Goal: Check status: Check status

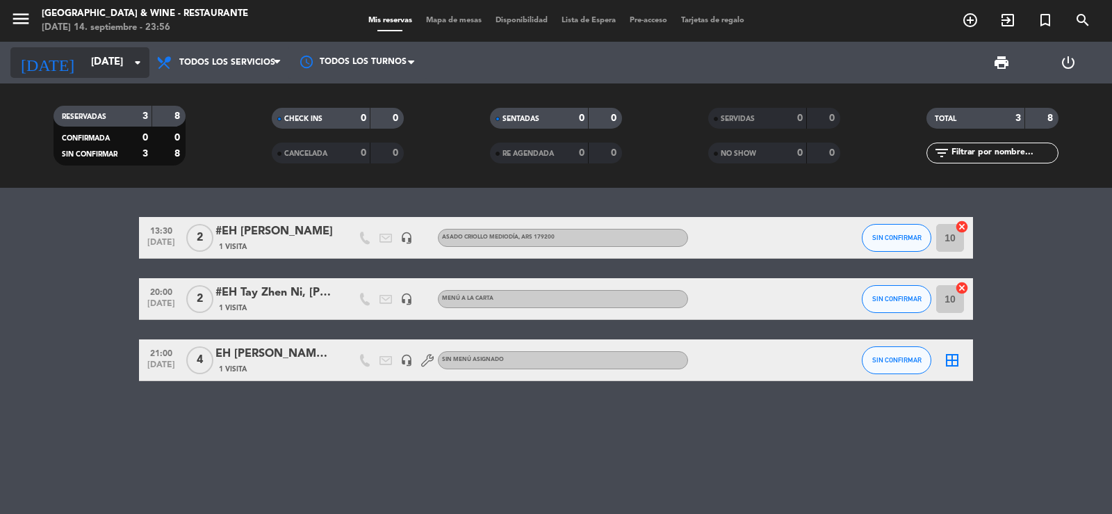
click at [97, 58] on input "[DATE]" at bounding box center [151, 62] width 134 height 26
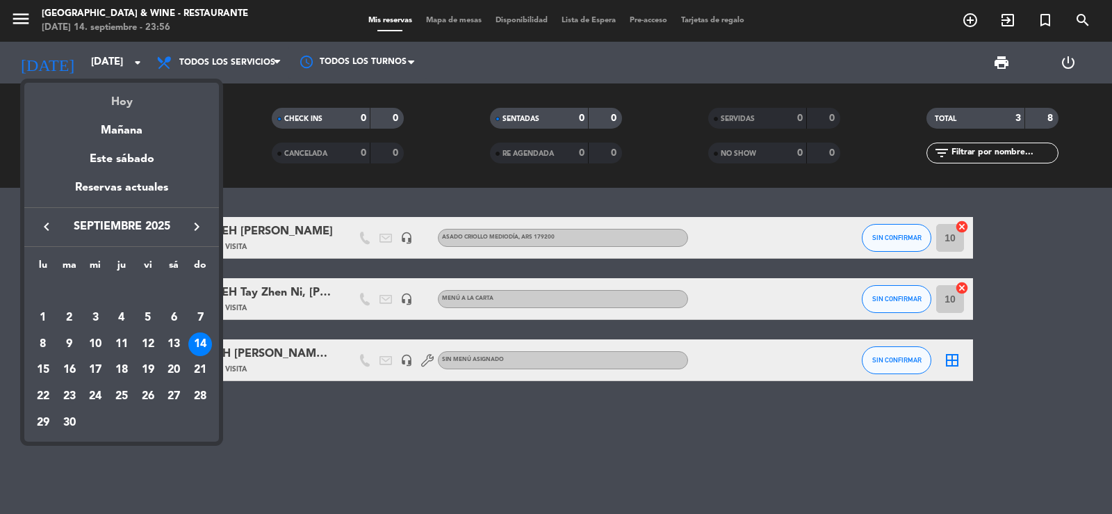
click at [112, 86] on div "Hoy" at bounding box center [121, 97] width 195 height 28
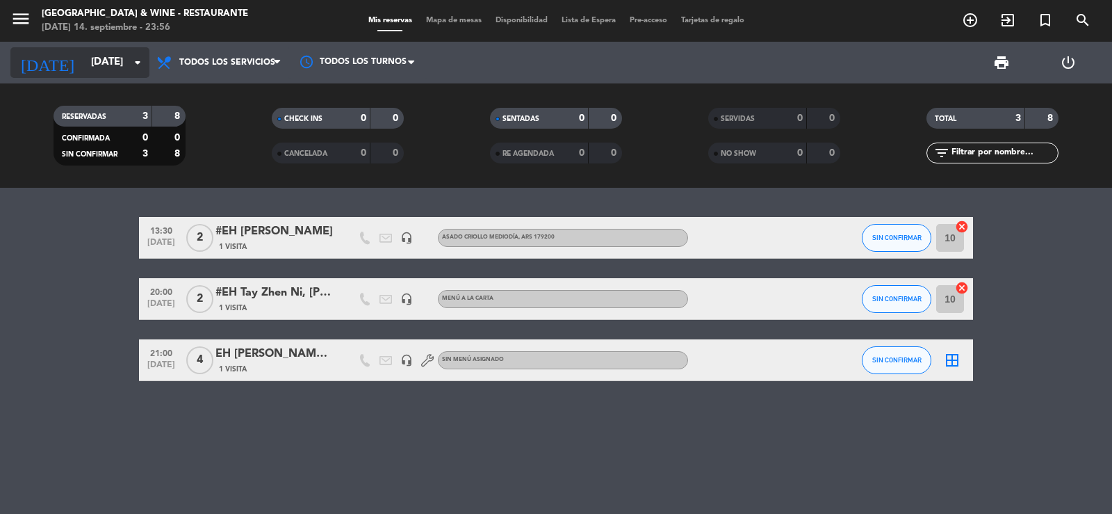
click at [79, 47] on div "[DATE] [DATE] arrow_drop_down" at bounding box center [79, 62] width 139 height 31
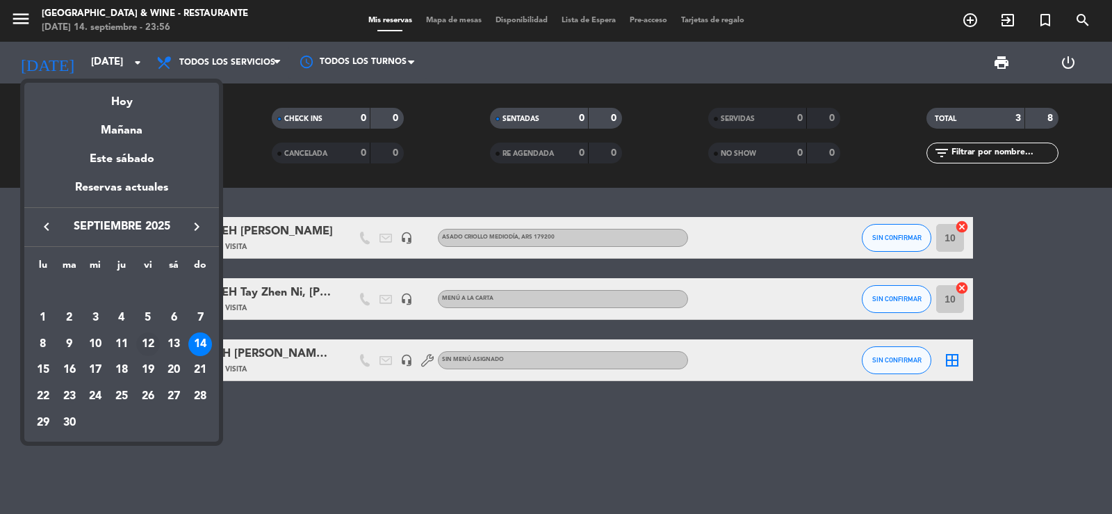
click at [154, 336] on div "12" at bounding box center [148, 344] width 24 height 24
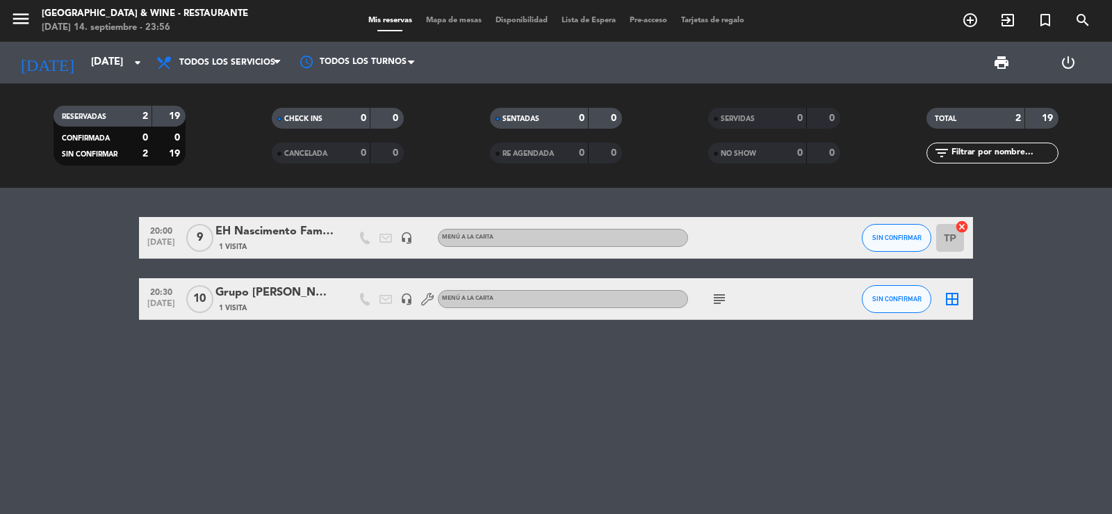
click at [725, 307] on div "subject" at bounding box center [750, 298] width 125 height 41
click at [721, 300] on icon "subject" at bounding box center [719, 298] width 17 height 17
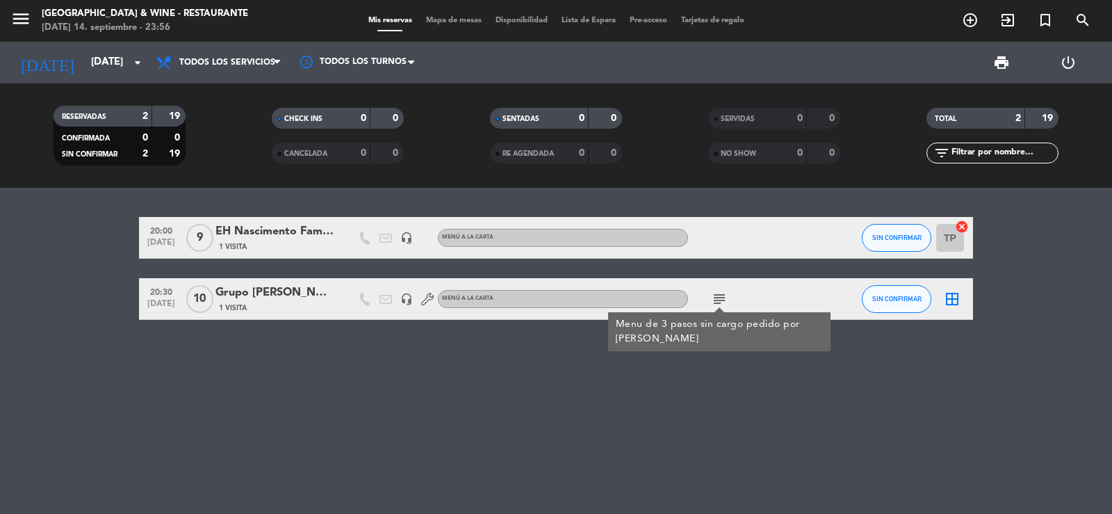
click at [452, 338] on div "20:00 [DEMOGRAPHIC_DATA] 9 EH [PERSON_NAME] Family 1 Visita headset_mic MENÚ A …" at bounding box center [556, 351] width 1112 height 326
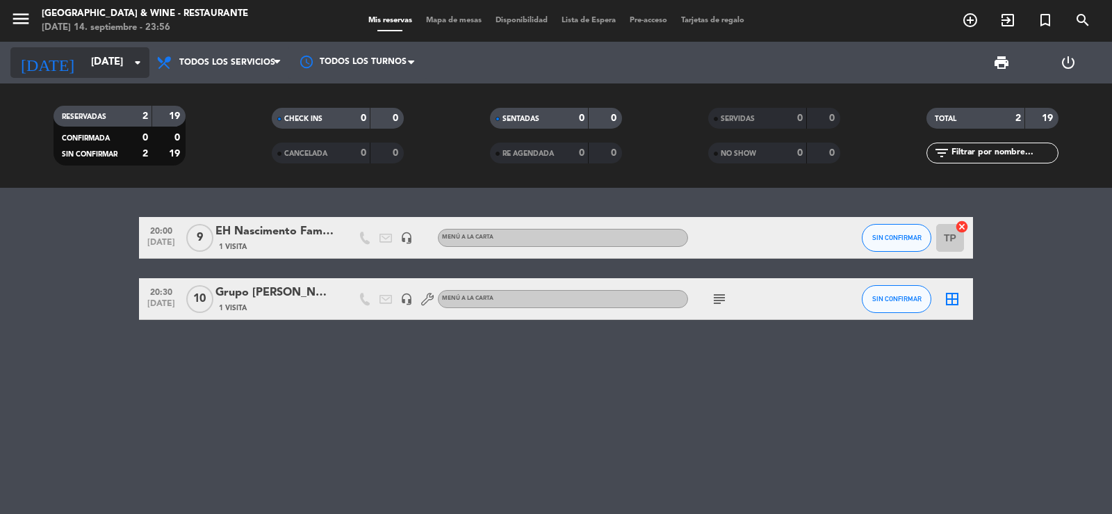
click at [90, 72] on input "[DATE]" at bounding box center [151, 62] width 134 height 26
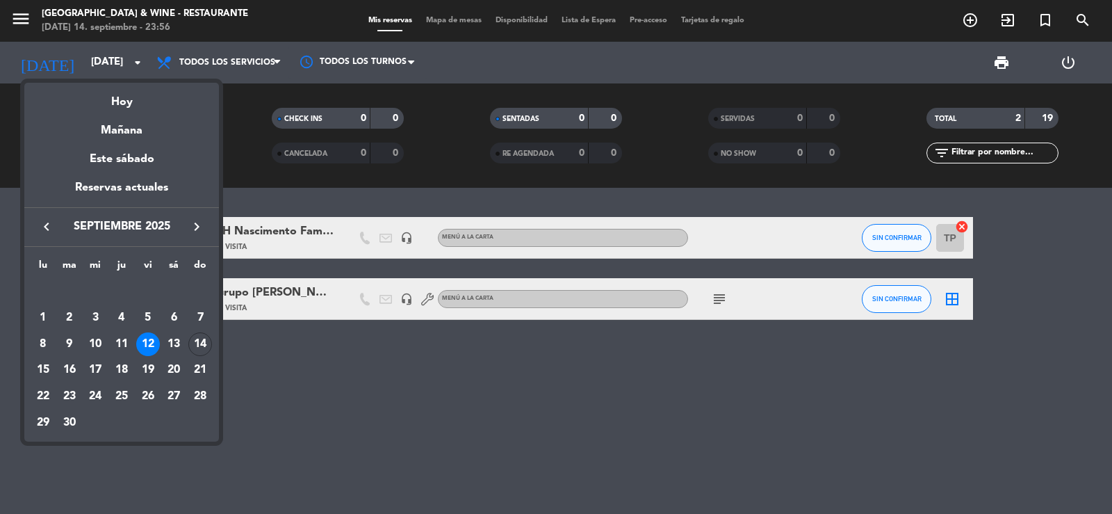
click at [180, 338] on div "13" at bounding box center [174, 344] width 24 height 24
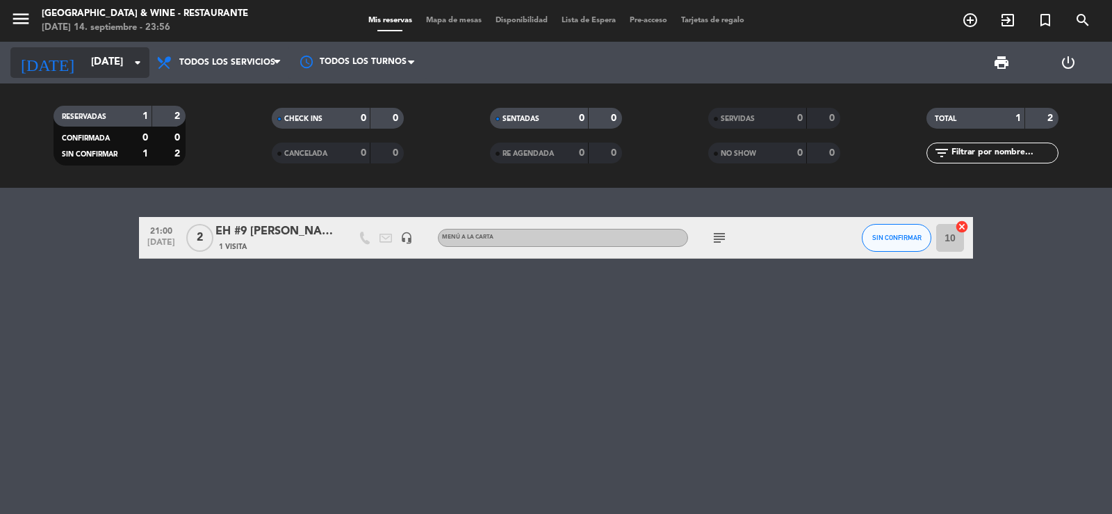
click at [88, 74] on input "[DATE]" at bounding box center [151, 62] width 134 height 26
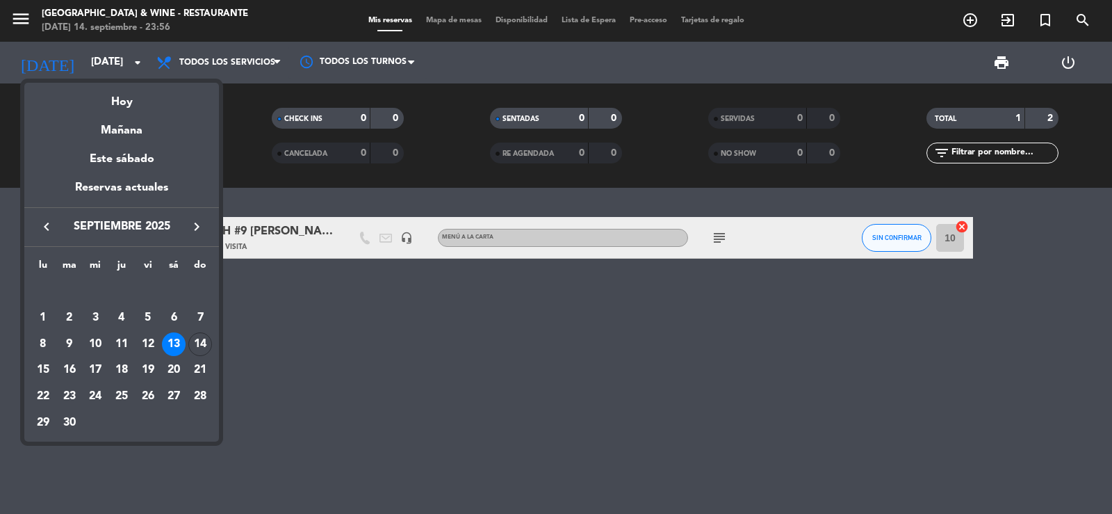
click at [211, 340] on div "14" at bounding box center [200, 344] width 24 height 24
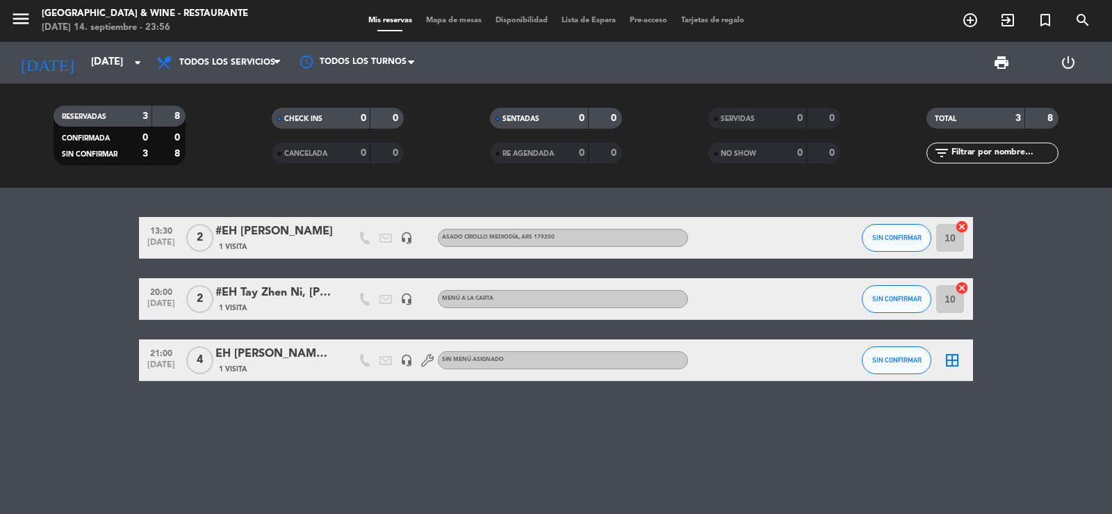
click at [92, 216] on div "13:30 [DATE] 2 #EH [PERSON_NAME] 1 Visita headset_mic ASADO CRIOLLO MEDIODÍA , …" at bounding box center [556, 351] width 1112 height 326
click at [99, 221] on bookings-row "13:30 [DATE] 2 #EH [PERSON_NAME] 1 Visita headset_mic ASADO CRIOLLO MEDIODÍA , …" at bounding box center [556, 299] width 1112 height 164
click at [54, 238] on bookings-row "13:30 [DATE] 2 #EH [PERSON_NAME] 1 Visita headset_mic ASADO CRIOLLO MEDIODÍA , …" at bounding box center [556, 299] width 1112 height 164
click at [97, 63] on input "[DATE]" at bounding box center [151, 62] width 134 height 26
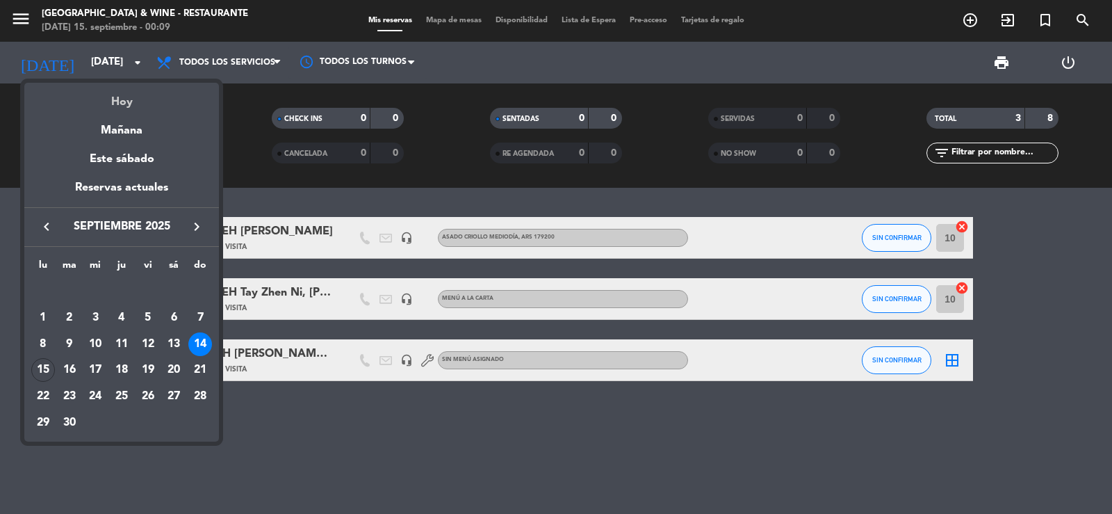
click at [111, 88] on div "Hoy" at bounding box center [121, 97] width 195 height 28
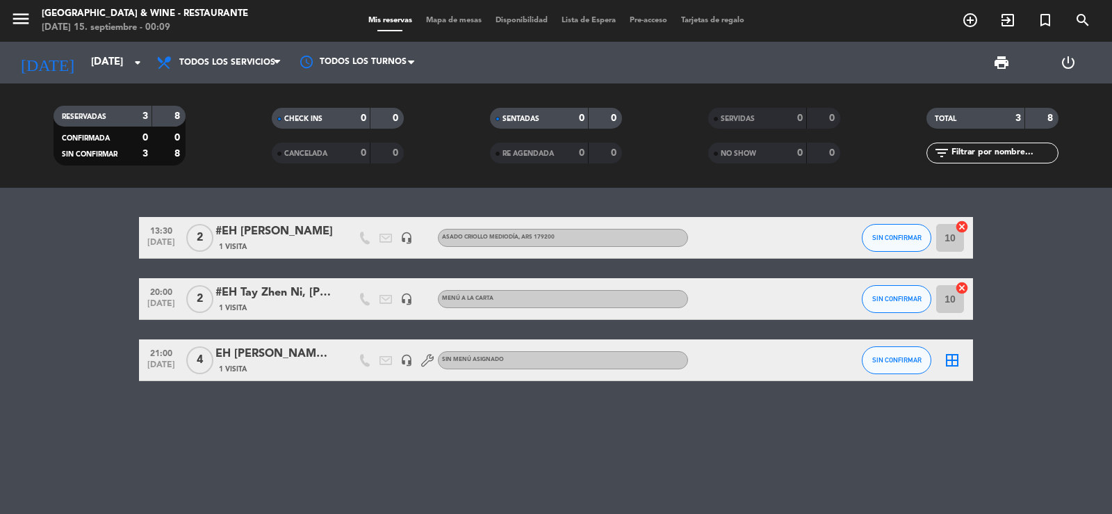
type input "[DATE]"
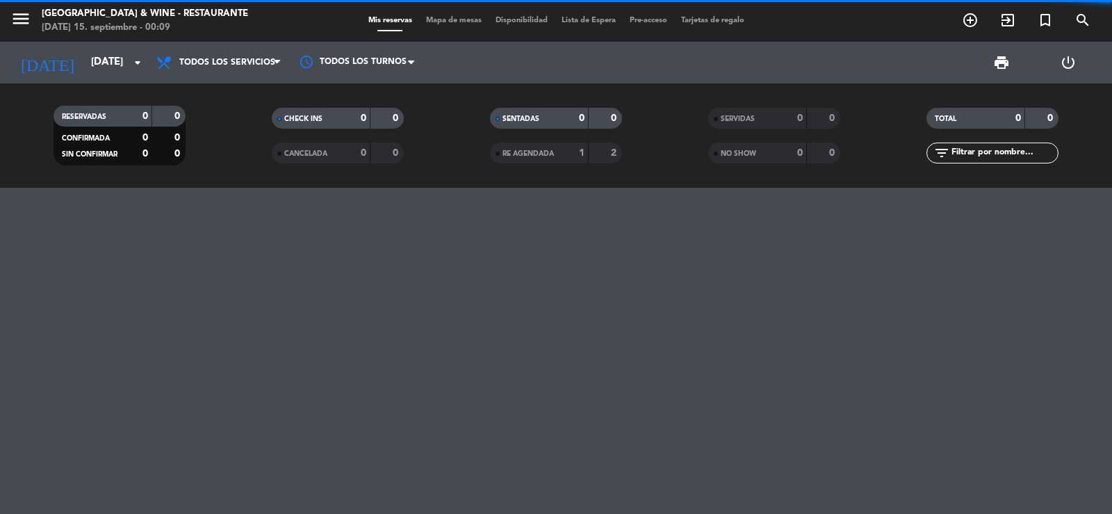
click at [75, 270] on div at bounding box center [556, 351] width 1112 height 326
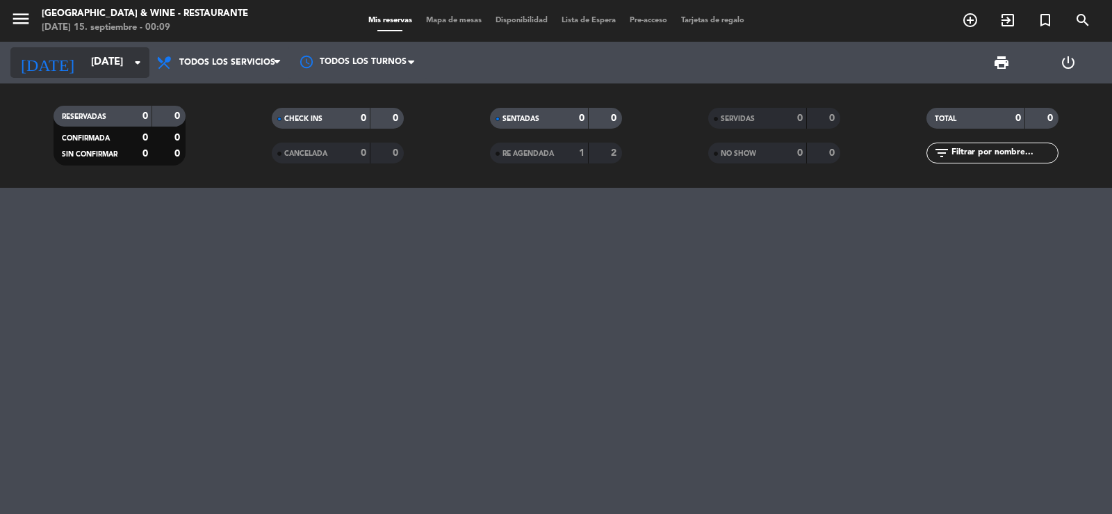
click at [84, 50] on input "[DATE]" at bounding box center [151, 62] width 134 height 26
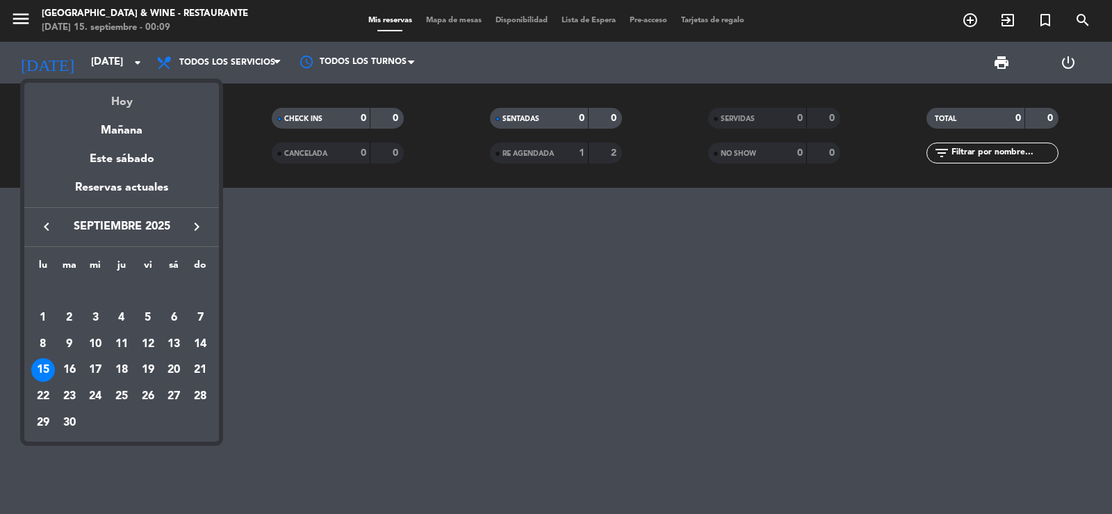
click at [122, 99] on div "Hoy" at bounding box center [121, 97] width 195 height 28
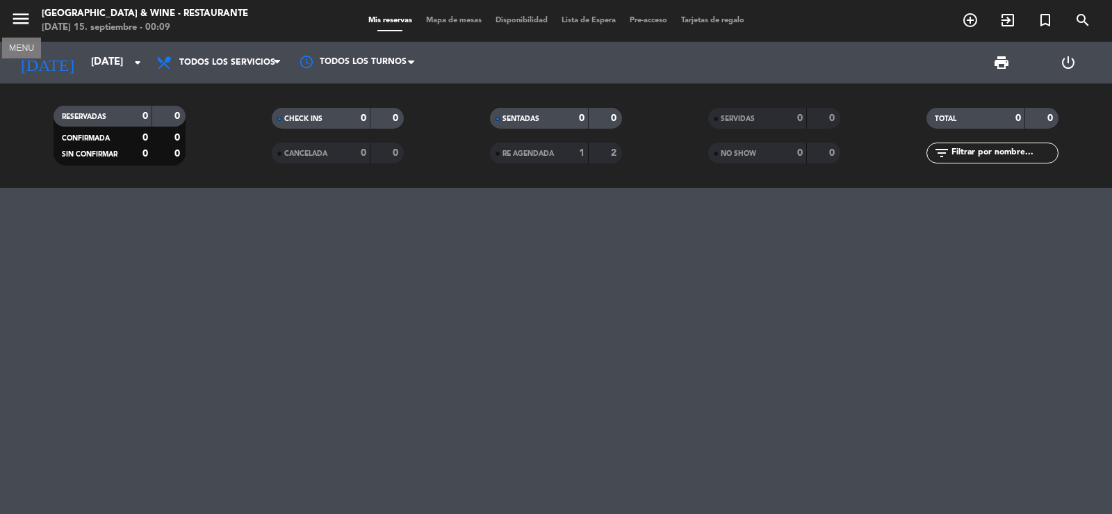
click at [14, 13] on icon "menu" at bounding box center [20, 18] width 21 height 21
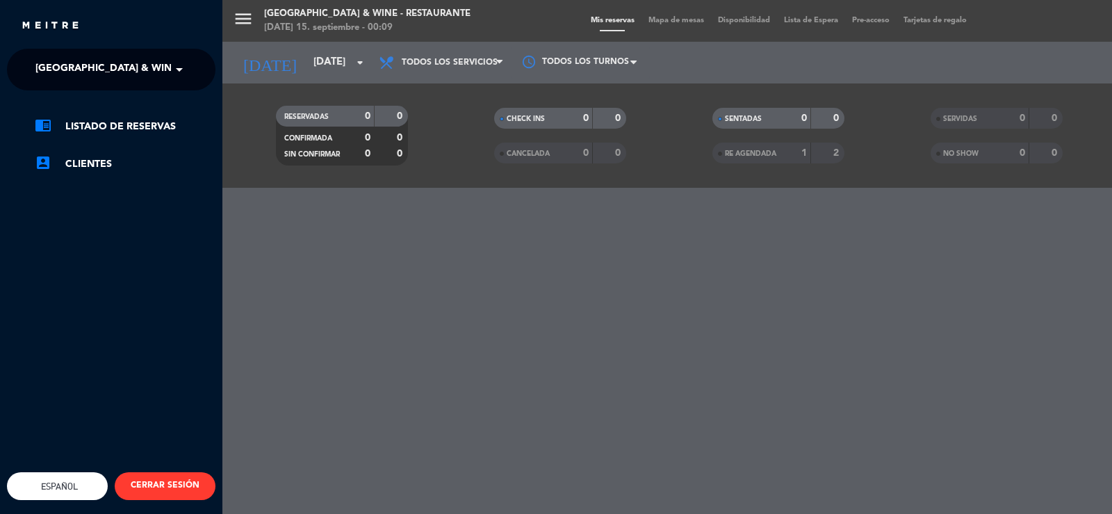
click at [352, 251] on div "menu [GEOGRAPHIC_DATA] & Wine - Restaurante [DATE] 15. septiembre - 00:09 Mis r…" at bounding box center [778, 257] width 1112 height 514
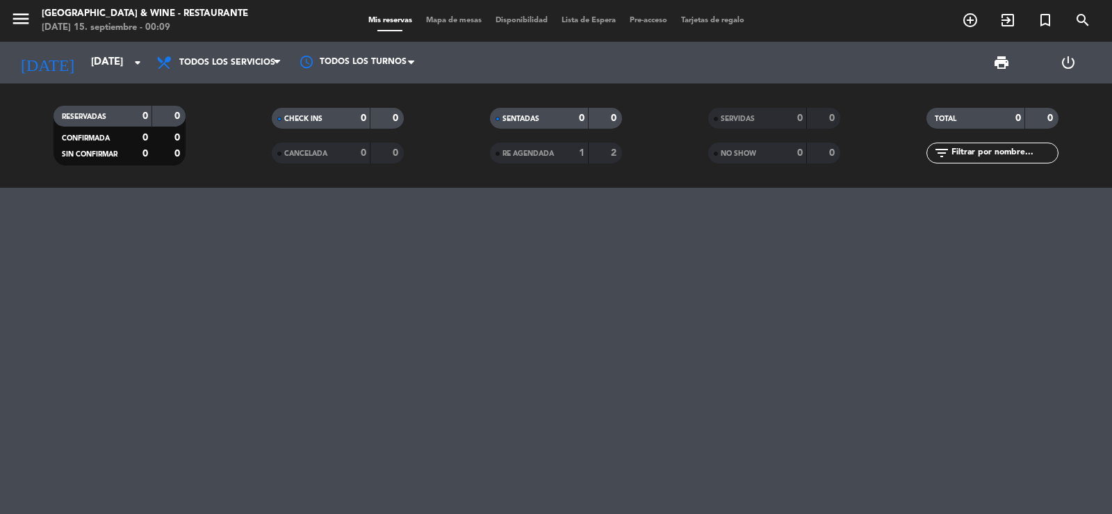
click at [562, 162] on div "RE AGENDADA 1 2" at bounding box center [556, 152] width 132 height 21
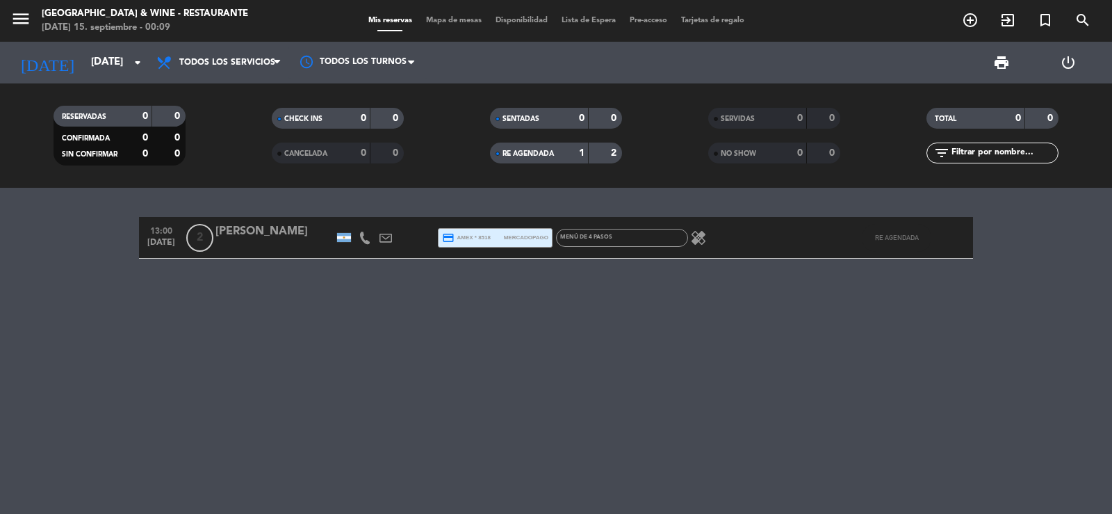
click at [564, 165] on div "SENTADAS 0 0 RE AGENDADA 1 2" at bounding box center [556, 135] width 218 height 76
click at [563, 158] on div "1" at bounding box center [571, 153] width 28 height 16
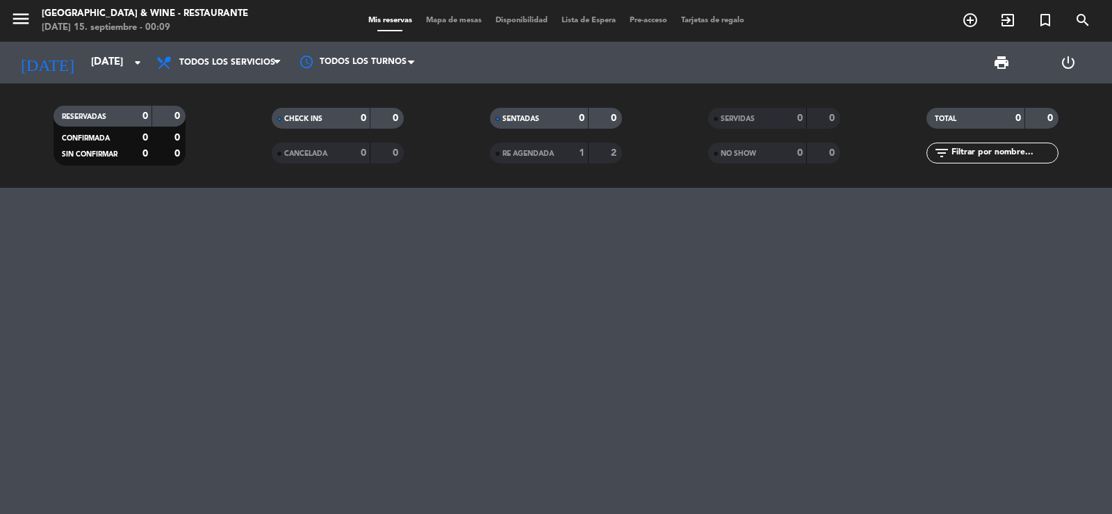
click at [469, 258] on div at bounding box center [556, 351] width 1112 height 326
click at [84, 51] on input "[DATE]" at bounding box center [151, 62] width 134 height 26
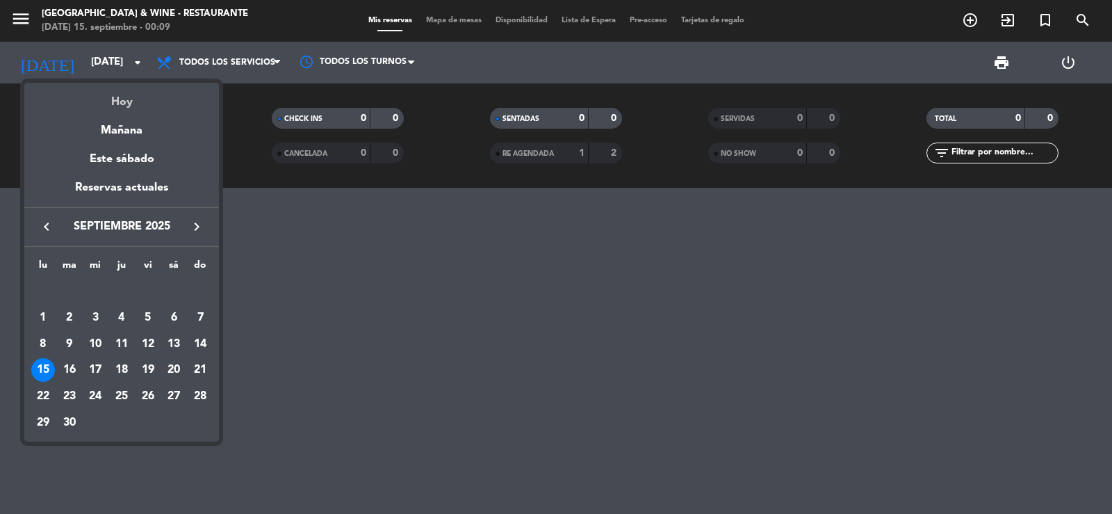
click at [104, 90] on div "Hoy" at bounding box center [121, 97] width 195 height 28
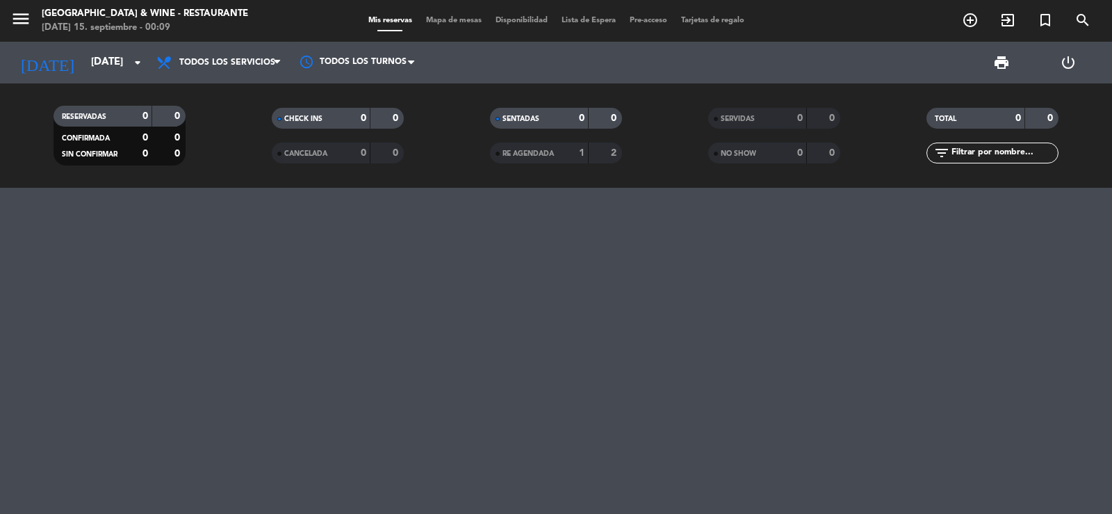
click at [491, 202] on div at bounding box center [556, 351] width 1112 height 326
click at [504, 274] on div at bounding box center [556, 351] width 1112 height 326
